Goal: Information Seeking & Learning: Learn about a topic

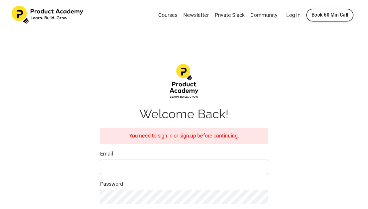
type input "[EMAIL_ADDRESS][DOMAIN_NAME]"
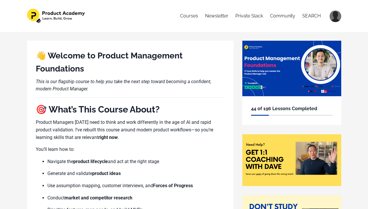
click at [278, 100] on div "44 of 196 Lessons Completed" at bounding box center [292, 110] width 99 height 29
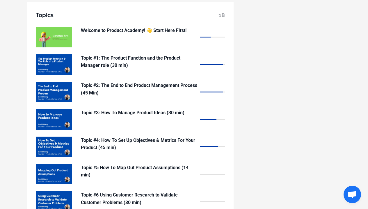
scroll to position [484, 0]
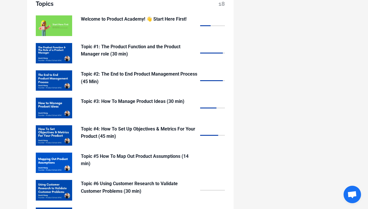
click at [153, 153] on p "Topic #5 How To Map Out Product Assumptions (14 min)" at bounding box center [139, 160] width 117 height 15
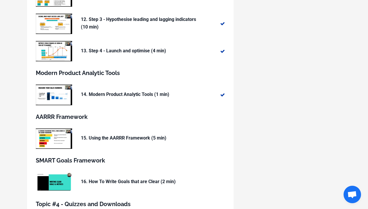
scroll to position [425, 0]
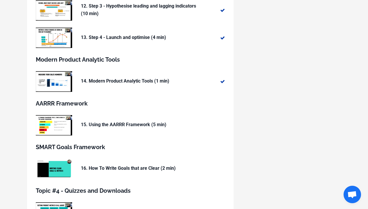
click at [144, 123] on p "15. Using the AARRR Framework (5 min)" at bounding box center [139, 125] width 117 height 8
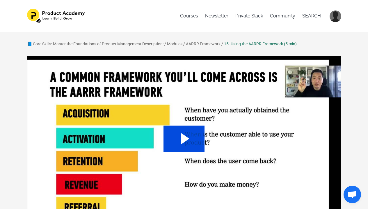
click at [197, 137] on icon "Play Video: sites/127338/video/FXMAhlBXRgWQ7JK9hHID_13._Using_the_AARRR_Framewo…" at bounding box center [184, 139] width 41 height 26
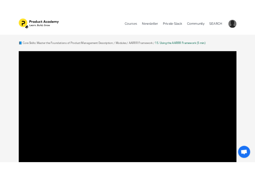
scroll to position [36, 0]
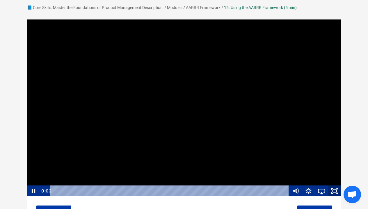
click at [330, 192] on icon "Fullscreen" at bounding box center [335, 191] width 13 height 11
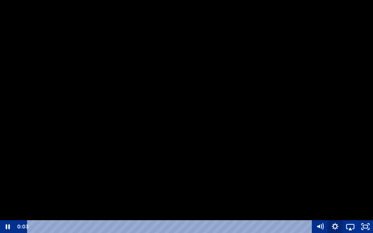
drag, startPoint x: 336, startPoint y: 225, endPoint x: 335, endPoint y: 222, distance: 3.0
click at [336, 209] on icon "Show settings menu" at bounding box center [334, 226] width 7 height 7
click at [330, 203] on span "Speed" at bounding box center [329, 200] width 27 height 13
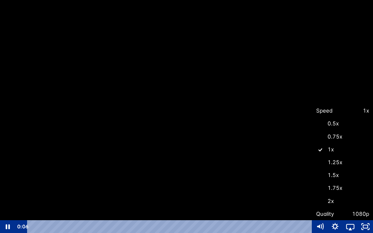
click at [331, 198] on label "2x" at bounding box center [342, 200] width 61 height 13
click at [313, 195] on input "2x" at bounding box center [312, 194] width 0 height 0
radio input "true"
click at [362, 202] on span "2x" at bounding box center [356, 200] width 27 height 13
click at [356, 191] on div at bounding box center [186, 116] width 373 height 233
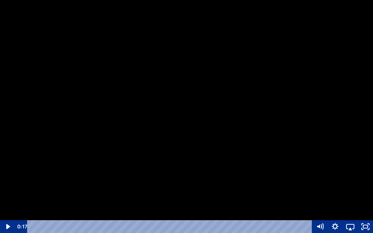
click at [341, 186] on div at bounding box center [186, 116] width 373 height 233
click at [337, 209] on icon "Show settings menu" at bounding box center [334, 226] width 7 height 7
click at [339, 175] on label "1.5x" at bounding box center [349, 174] width 45 height 13
click at [328, 169] on input "1.5x" at bounding box center [327, 168] width 0 height 0
radio input "true"
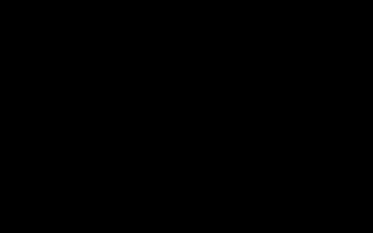
click at [368, 100] on div at bounding box center [186, 116] width 373 height 233
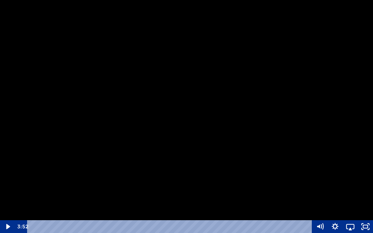
click at [0, 0] on button "Play Video: sites/127338/video/FXMAhlBXRgWQ7JK9hHID_13._Using_the_AARRR_Framewo…" at bounding box center [0, 0] width 0 height 0
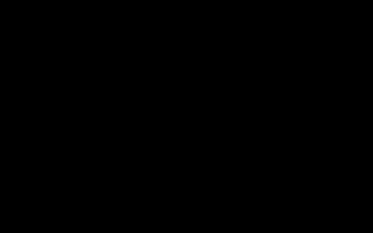
click at [0, 0] on button "Pause: sites/127338/video/FXMAhlBXRgWQ7JK9hHID_13._Using_the_AARRR_Framework_.m…" at bounding box center [0, 0] width 0 height 0
click at [0, 0] on button "Play Video: sites/127338/video/FXMAhlBXRgWQ7JK9hHID_13._Using_the_AARRR_Framewo…" at bounding box center [0, 0] width 0 height 0
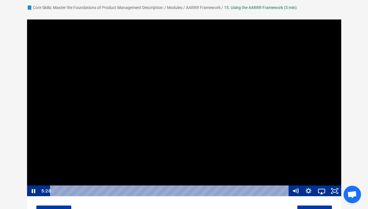
click at [181, 87] on div at bounding box center [184, 108] width 315 height 178
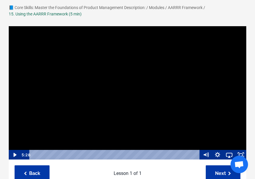
click at [136, 99] on div at bounding box center [127, 93] width 238 height 134
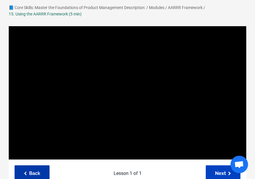
click at [212, 167] on link "Next" at bounding box center [223, 173] width 35 height 16
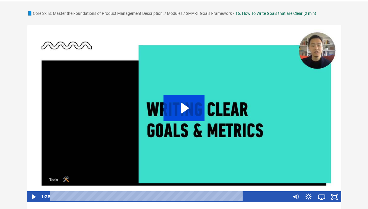
click at [184, 108] on icon "Play Video: sites/127338/video/w548T25QrezaIuXYG1pF_07._How_To_Write_Goals_that…" at bounding box center [185, 108] width 8 height 10
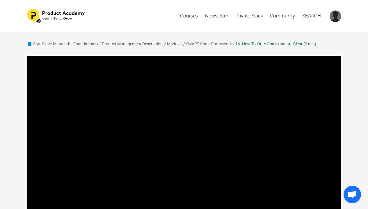
scroll to position [70, 0]
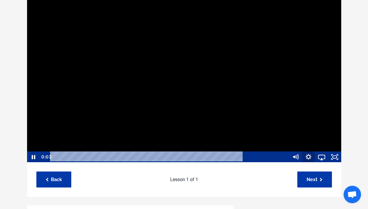
click at [255, 157] on icon "Show settings menu" at bounding box center [309, 157] width 6 height 6
click at [255, 135] on span "Speed" at bounding box center [303, 134] width 23 height 11
click at [255, 138] on label "2x" at bounding box center [315, 134] width 52 height 11
click at [255, 130] on input "2x" at bounding box center [289, 129] width 0 height 0
radio input "true"
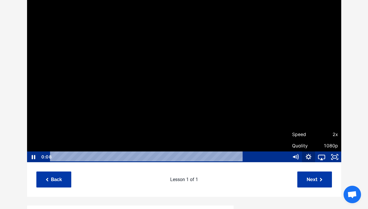
click at [255, 155] on icon "Hide settings menu" at bounding box center [309, 157] width 6 height 6
click at [255, 159] on icon "Show settings menu" at bounding box center [309, 157] width 16 height 13
click at [255, 136] on span "Speed" at bounding box center [303, 134] width 23 height 11
click at [255, 117] on label "1.5x" at bounding box center [315, 112] width 52 height 11
click at [255, 107] on input "1.5x" at bounding box center [289, 107] width 0 height 0
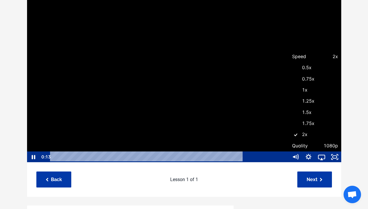
radio input "true"
click at [255, 158] on icon "Fullscreen" at bounding box center [335, 157] width 13 height 11
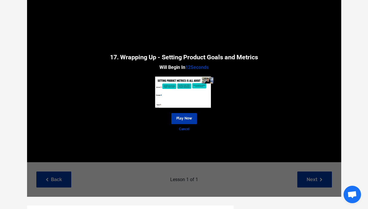
click at [188, 131] on link "Cancel" at bounding box center [184, 130] width 315 height 6
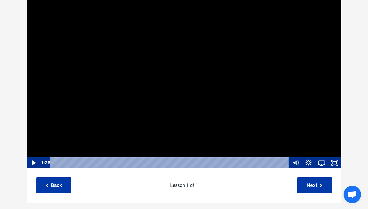
scroll to position [57, 0]
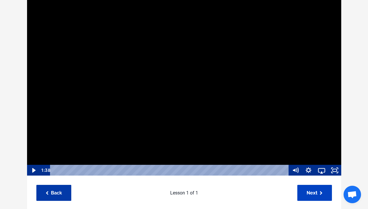
click at [255, 179] on link "Next" at bounding box center [315, 193] width 35 height 16
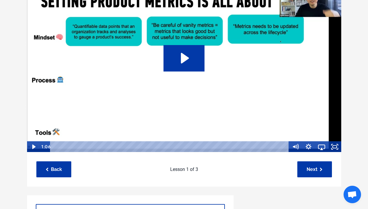
scroll to position [15, 0]
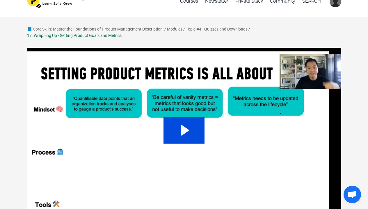
click at [192, 123] on icon "Play Video: sites/127338/video/uOKKU6UITveDlFV7H0Ig_13._Wrapping_up.mp4" at bounding box center [184, 130] width 41 height 26
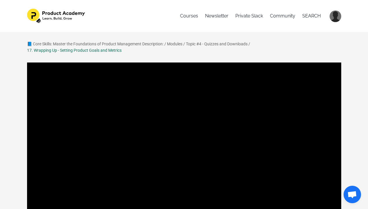
scroll to position [59, 0]
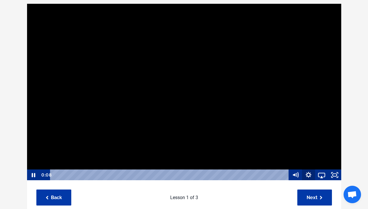
click at [308, 172] on icon "Show settings menu" at bounding box center [308, 175] width 13 height 11
click at [313, 153] on span "Speed" at bounding box center [303, 153] width 23 height 11
click at [311, 134] on label "1.5x" at bounding box center [315, 130] width 52 height 11
click at [290, 126] on input "1.5x" at bounding box center [289, 125] width 0 height 0
radio input "true"
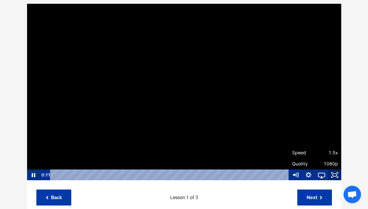
click at [337, 177] on icon "Fullscreen" at bounding box center [335, 175] width 13 height 11
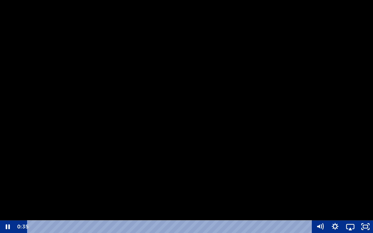
click at [293, 185] on div at bounding box center [186, 116] width 373 height 233
click at [366, 209] on icon "Unfullscreen" at bounding box center [365, 226] width 15 height 13
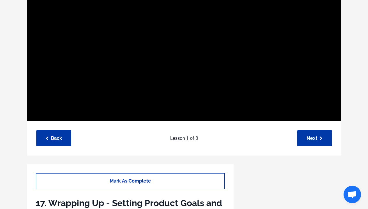
scroll to position [55, 0]
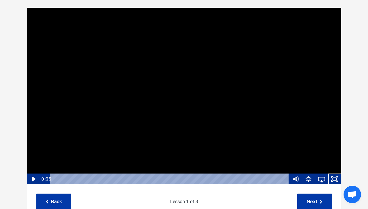
click at [209, 128] on div at bounding box center [184, 97] width 315 height 178
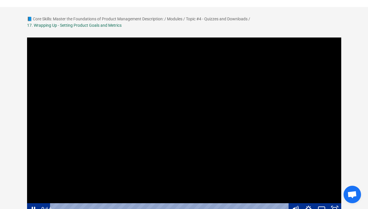
scroll to position [33, 0]
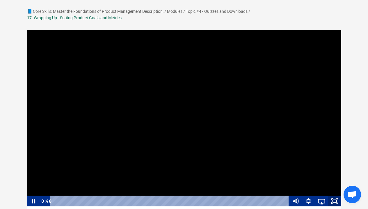
click at [334, 198] on icon "Fullscreen" at bounding box center [335, 201] width 13 height 11
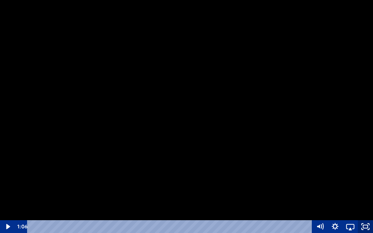
click at [368, 209] on icon "Unfullscreen" at bounding box center [365, 226] width 15 height 13
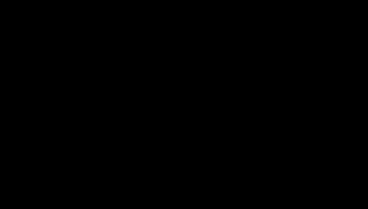
scroll to position [77, 0]
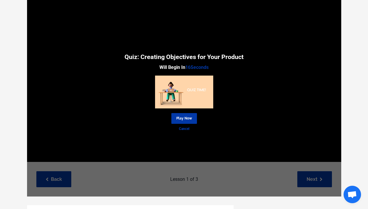
click at [185, 130] on link "Cancel" at bounding box center [184, 129] width 315 height 6
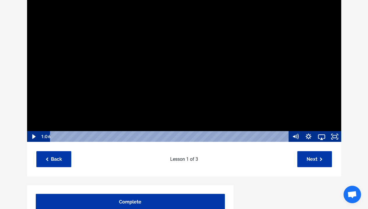
scroll to position [165, 0]
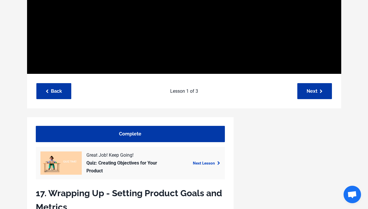
click at [202, 165] on link "Next Lesson" at bounding box center [206, 163] width 27 height 5
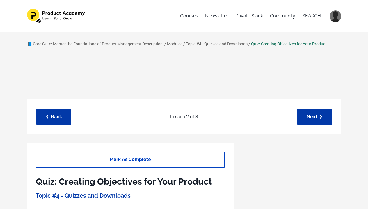
click at [202, 160] on link "Mark As Complete" at bounding box center [130, 160] width 189 height 16
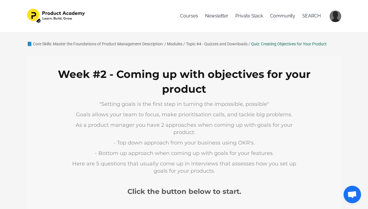
scroll to position [141, 0]
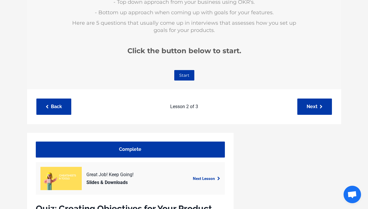
click at [202, 176] on div "Next Lesson" at bounding box center [200, 179] width 46 height 8
click at [202, 178] on link "Next Lesson" at bounding box center [206, 179] width 27 height 5
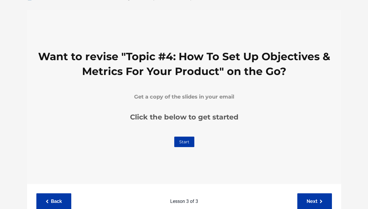
scroll to position [114, 0]
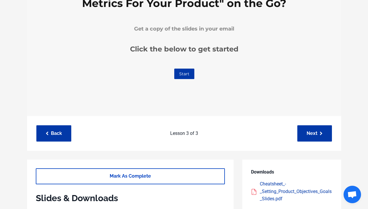
click at [188, 169] on link "Mark As Complete" at bounding box center [130, 177] width 189 height 16
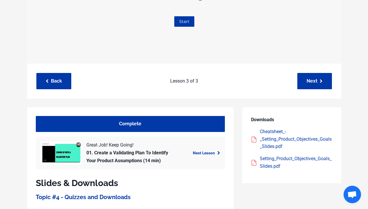
scroll to position [236, 0]
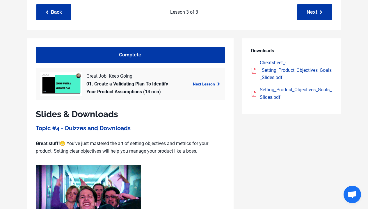
click at [214, 85] on link "Next Lesson" at bounding box center [206, 84] width 27 height 5
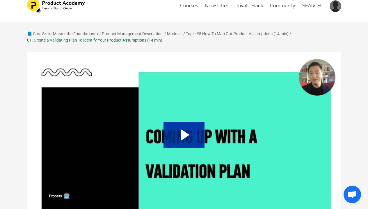
scroll to position [48, 0]
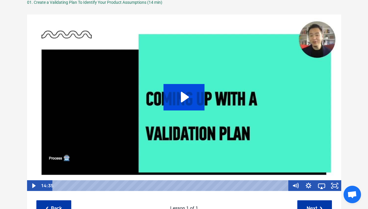
click at [199, 91] on icon "Play Video: /sites/127338/video/a9a7ec7d-fc29-492e-96b9-4e3d14d70d41.mp4" at bounding box center [184, 97] width 41 height 26
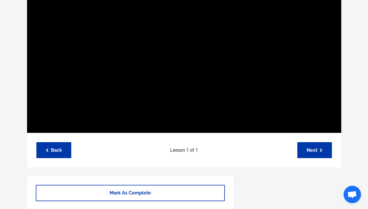
scroll to position [43, 0]
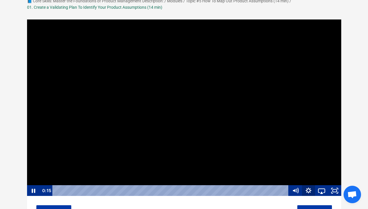
click at [307, 192] on icon "Show settings menu" at bounding box center [308, 191] width 13 height 11
click at [313, 171] on span "Speed" at bounding box center [314, 168] width 16 height 11
click at [314, 149] on label "1.5x" at bounding box center [321, 146] width 39 height 11
click at [303, 141] on input "1.5x" at bounding box center [302, 141] width 0 height 0
radio input "true"
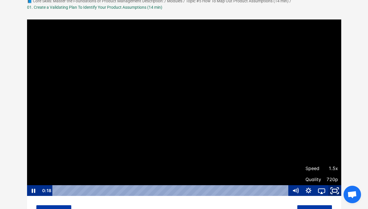
click at [339, 193] on icon "Fullscreen" at bounding box center [335, 190] width 16 height 13
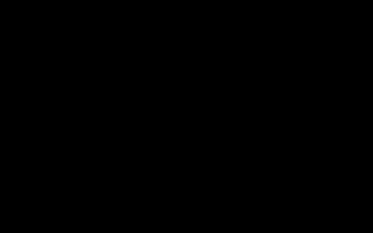
click at [365, 209] on button "Unfullscreen" at bounding box center [365, 226] width 15 height 13
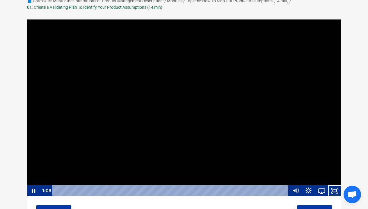
click at [255, 124] on div at bounding box center [184, 108] width 315 height 178
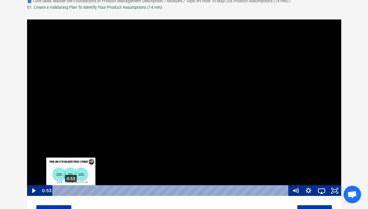
click at [71, 191] on div "0:53" at bounding box center [171, 191] width 229 height 11
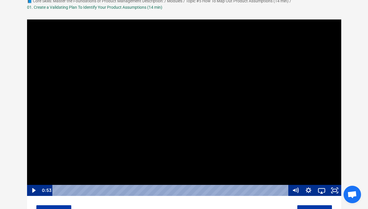
click at [203, 89] on div at bounding box center [184, 108] width 315 height 178
click at [336, 190] on icon "Fullscreen" at bounding box center [335, 190] width 13 height 11
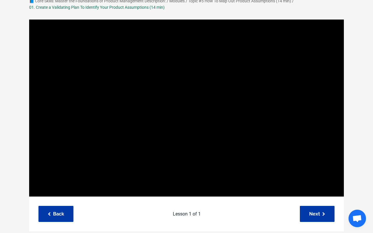
click at [344, 196] on button "Unfullscreen" at bounding box center [336, 190] width 15 height 13
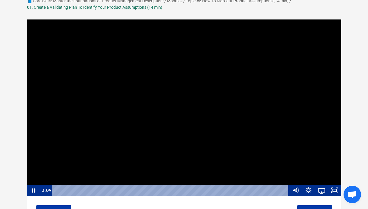
click at [218, 87] on div at bounding box center [184, 108] width 315 height 178
click at [211, 75] on div at bounding box center [184, 108] width 315 height 178
click at [335, 188] on icon "Fullscreen" at bounding box center [335, 190] width 13 height 11
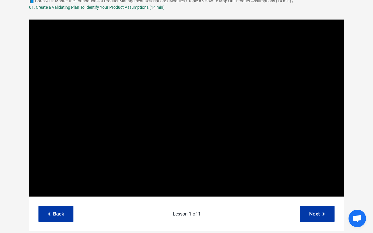
click at [344, 196] on button "Unfullscreen" at bounding box center [336, 190] width 15 height 13
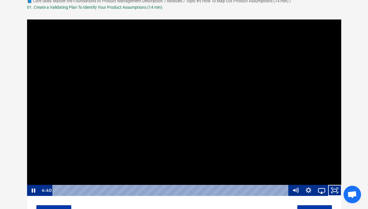
click at [254, 118] on div at bounding box center [184, 108] width 315 height 178
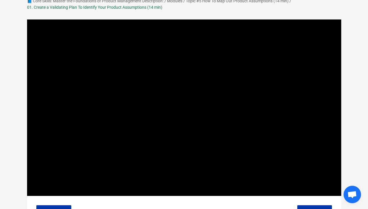
click at [254, 118] on div at bounding box center [184, 108] width 315 height 178
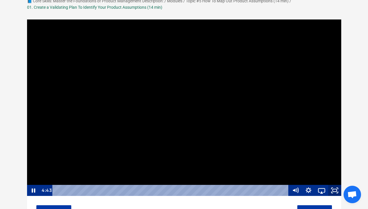
click at [336, 188] on icon "Fullscreen" at bounding box center [335, 190] width 13 height 11
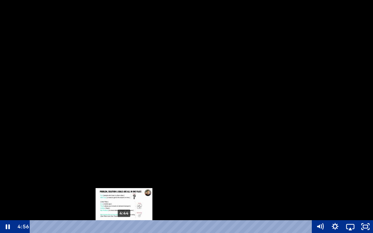
click at [124, 209] on div "4:44" at bounding box center [171, 226] width 273 height 13
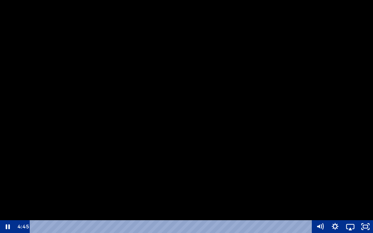
click at [169, 170] on div at bounding box center [186, 116] width 373 height 233
click at [338, 209] on icon "Show settings menu" at bounding box center [334, 226] width 15 height 13
click at [341, 209] on span "Quality" at bounding box center [340, 213] width 19 height 13
click at [350, 149] on span "Quality" at bounding box center [340, 149] width 19 height 13
click at [349, 209] on span "Quality" at bounding box center [340, 213] width 19 height 13
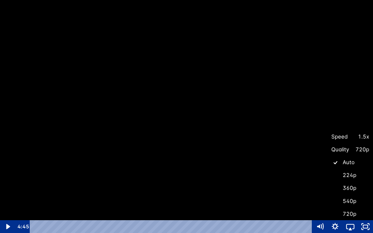
click at [354, 209] on label "720p" at bounding box center [349, 213] width 45 height 13
click at [328, 207] on input "720p" at bounding box center [327, 207] width 0 height 0
radio input "true"
radio input "false"
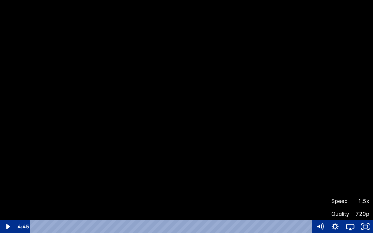
click at [363, 127] on div at bounding box center [186, 116] width 373 height 233
click at [117, 83] on div at bounding box center [186, 116] width 373 height 233
click at [276, 160] on div at bounding box center [186, 116] width 373 height 233
click at [0, 0] on button "Play Video: /sites/127338/video/a9a7ec7d-fc29-492e-96b9-4e3d14d70d41.mp4" at bounding box center [0, 0] width 0 height 0
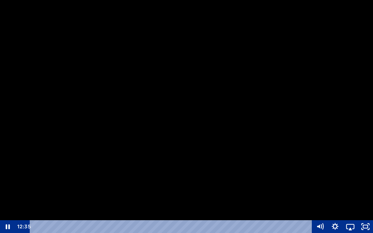
click at [130, 126] on div at bounding box center [186, 116] width 373 height 233
click at [368, 209] on icon "Unfullscreen" at bounding box center [365, 226] width 15 height 13
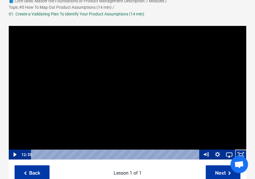
click at [128, 92] on div at bounding box center [127, 92] width 238 height 134
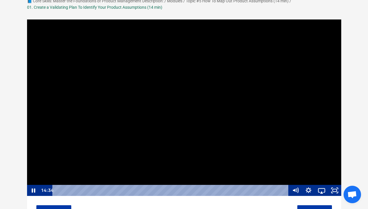
scroll to position [52, 0]
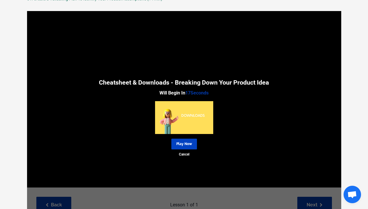
click at [186, 142] on link "Play Now" at bounding box center [185, 144] width 26 height 11
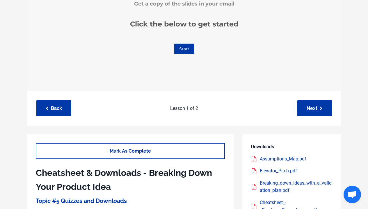
scroll to position [214, 0]
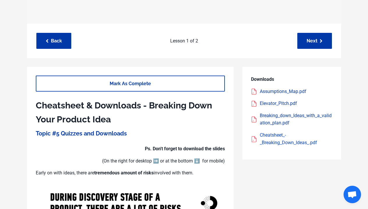
click at [296, 139] on div "Cheatsheet_-_Breaking_Down_Ideas_.pdf" at bounding box center [296, 139] width 73 height 15
click at [276, 120] on div "Breaking_down_Ideas_with_a_validation_plan.pdf" at bounding box center [296, 119] width 73 height 15
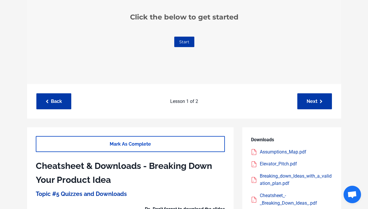
click at [144, 140] on link "Mark As Complete" at bounding box center [130, 144] width 189 height 16
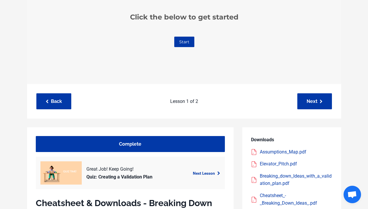
click at [219, 170] on div "Next Lesson" at bounding box center [200, 174] width 46 height 8
click at [218, 172] on icon at bounding box center [219, 174] width 3 height 4
click at [210, 172] on link "Next Lesson" at bounding box center [206, 173] width 27 height 5
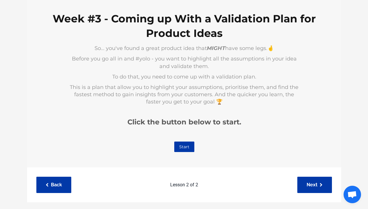
scroll to position [128, 0]
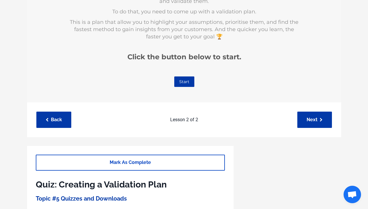
click at [212, 166] on link "Mark As Complete" at bounding box center [130, 163] width 189 height 16
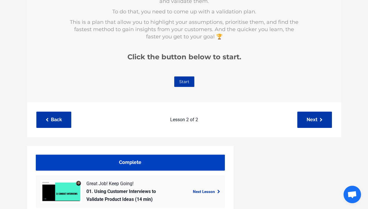
scroll to position [140, 0]
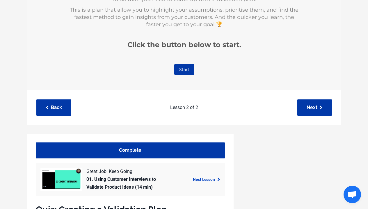
click at [211, 178] on link "Next Lesson" at bounding box center [206, 179] width 27 height 5
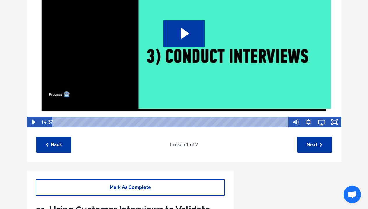
scroll to position [179, 0]
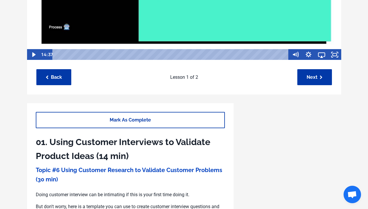
click at [89, 170] on link "Topic #6 Using Customer Research to Validate Customer Problems (30 min)" at bounding box center [129, 175] width 187 height 16
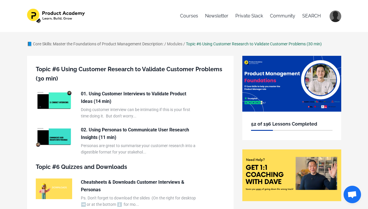
click at [179, 45] on link "Modules" at bounding box center [174, 44] width 15 height 5
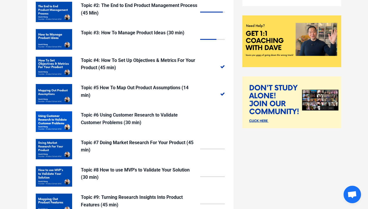
scroll to position [191, 0]
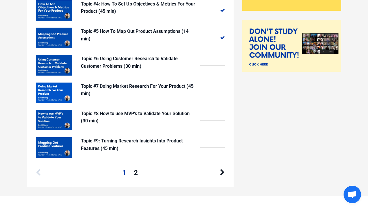
click at [163, 85] on p "Topic #7 Doing Market Research For Your Product (45 min)" at bounding box center [139, 90] width 117 height 15
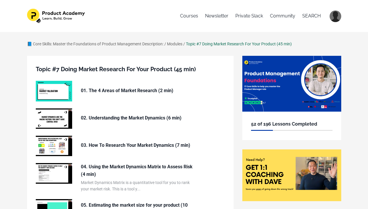
scroll to position [1, 0]
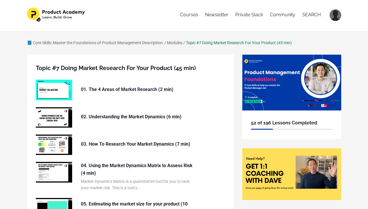
click at [161, 90] on p "01. The 4 Areas of Market Research (2 min)" at bounding box center [139, 90] width 117 height 8
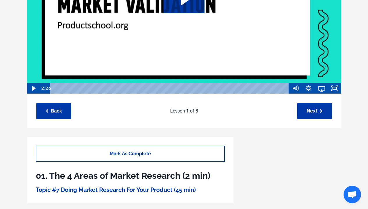
scroll to position [144, 0]
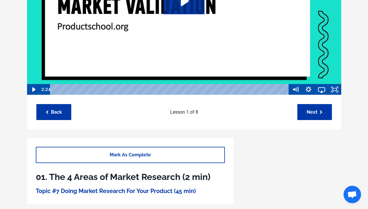
click at [199, 13] on icon "Play Video: sites/127338/video/tvU7idiRSLqrImt8kDIw_01._The_4_Areas_of_Market_R…" at bounding box center [184, 1] width 41 height 26
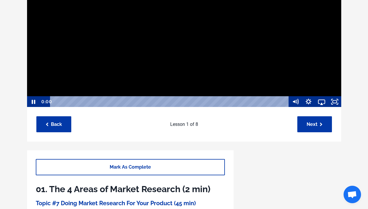
scroll to position [82, 0]
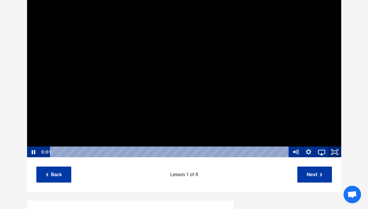
click at [336, 154] on rect "Fullscreen" at bounding box center [335, 152] width 4 height 3
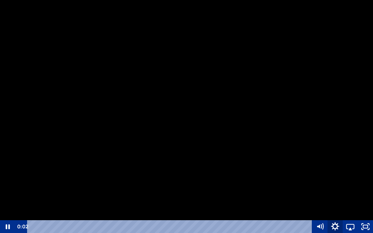
click at [332, 209] on icon "Show settings menu" at bounding box center [335, 226] width 18 height 15
click at [335, 197] on span "Speed" at bounding box center [329, 200] width 27 height 13
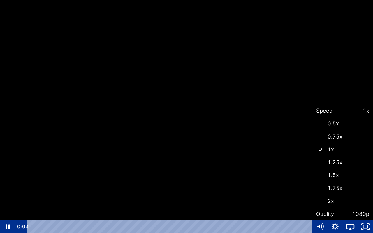
click at [336, 177] on label "1.5x" at bounding box center [342, 174] width 61 height 13
click at [313, 169] on input "1.5x" at bounding box center [312, 168] width 0 height 0
radio input "true"
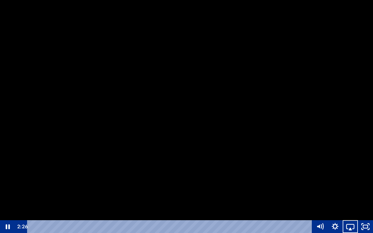
click at [268, 84] on div at bounding box center [186, 116] width 373 height 233
click at [285, 98] on div at bounding box center [186, 116] width 373 height 233
click at [368, 209] on icon "Unfullscreen" at bounding box center [365, 226] width 18 height 15
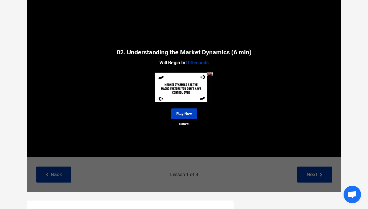
click at [189, 114] on link "Play Now" at bounding box center [185, 114] width 26 height 11
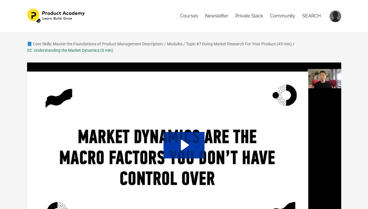
scroll to position [58, 0]
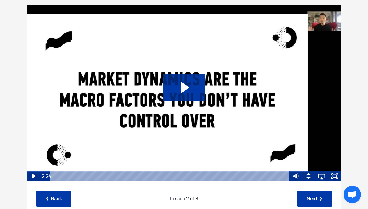
click at [201, 105] on img at bounding box center [184, 94] width 315 height 178
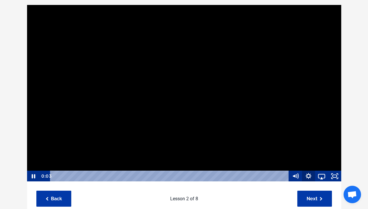
click at [309, 174] on icon "Show settings menu" at bounding box center [309, 177] width 6 height 6
click at [309, 156] on span "Speed" at bounding box center [303, 154] width 23 height 11
click at [306, 136] on label "1.5x" at bounding box center [315, 131] width 52 height 11
click at [290, 127] on input "1.5x" at bounding box center [289, 126] width 0 height 0
radio input "true"
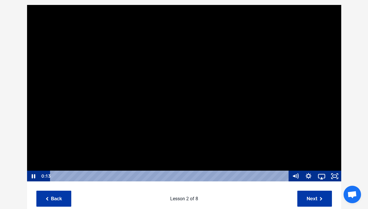
scroll to position [0, 0]
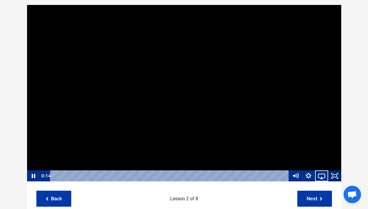
click at [339, 176] on icon "Fullscreen" at bounding box center [335, 176] width 13 height 11
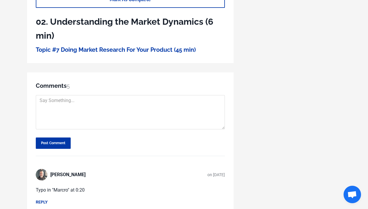
scroll to position [204, 0]
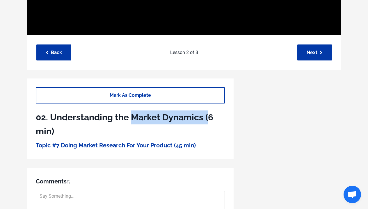
drag, startPoint x: 194, startPoint y: 119, endPoint x: 133, endPoint y: 116, distance: 61.8
click at [133, 116] on h1 "02. Understanding the Market Dynamics (6 min)" at bounding box center [130, 125] width 189 height 28
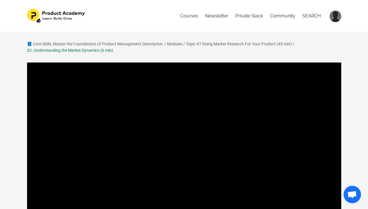
scroll to position [12, 0]
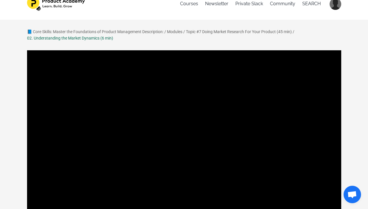
click at [201, 70] on div at bounding box center [184, 139] width 315 height 178
click at [156, 114] on div at bounding box center [184, 139] width 315 height 178
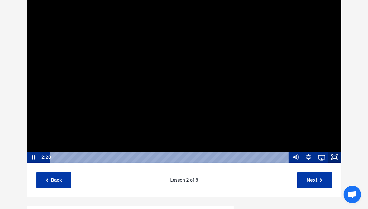
click at [340, 156] on icon "Fullscreen" at bounding box center [335, 157] width 13 height 11
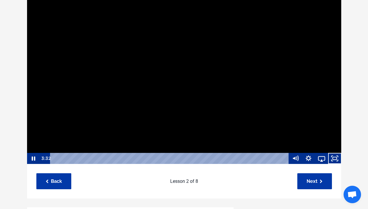
scroll to position [65, 0]
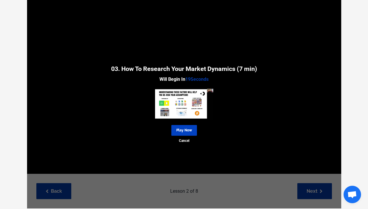
click at [190, 129] on link "Play Now" at bounding box center [185, 130] width 26 height 11
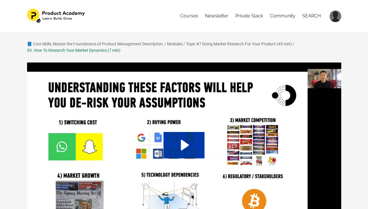
click at [177, 119] on img at bounding box center [184, 151] width 315 height 178
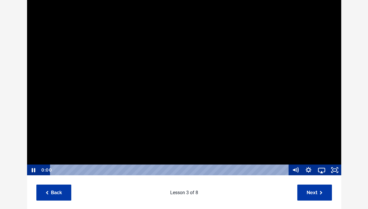
scroll to position [133, 0]
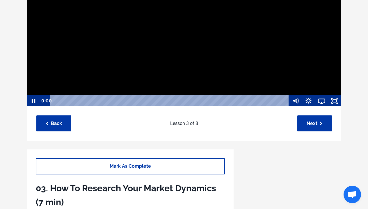
click at [172, 63] on div at bounding box center [184, 18] width 315 height 178
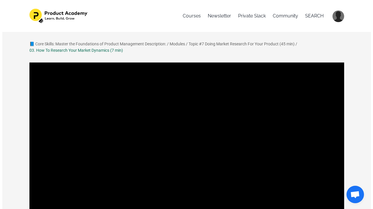
scroll to position [8, 0]
